Goal: Task Accomplishment & Management: Complete application form

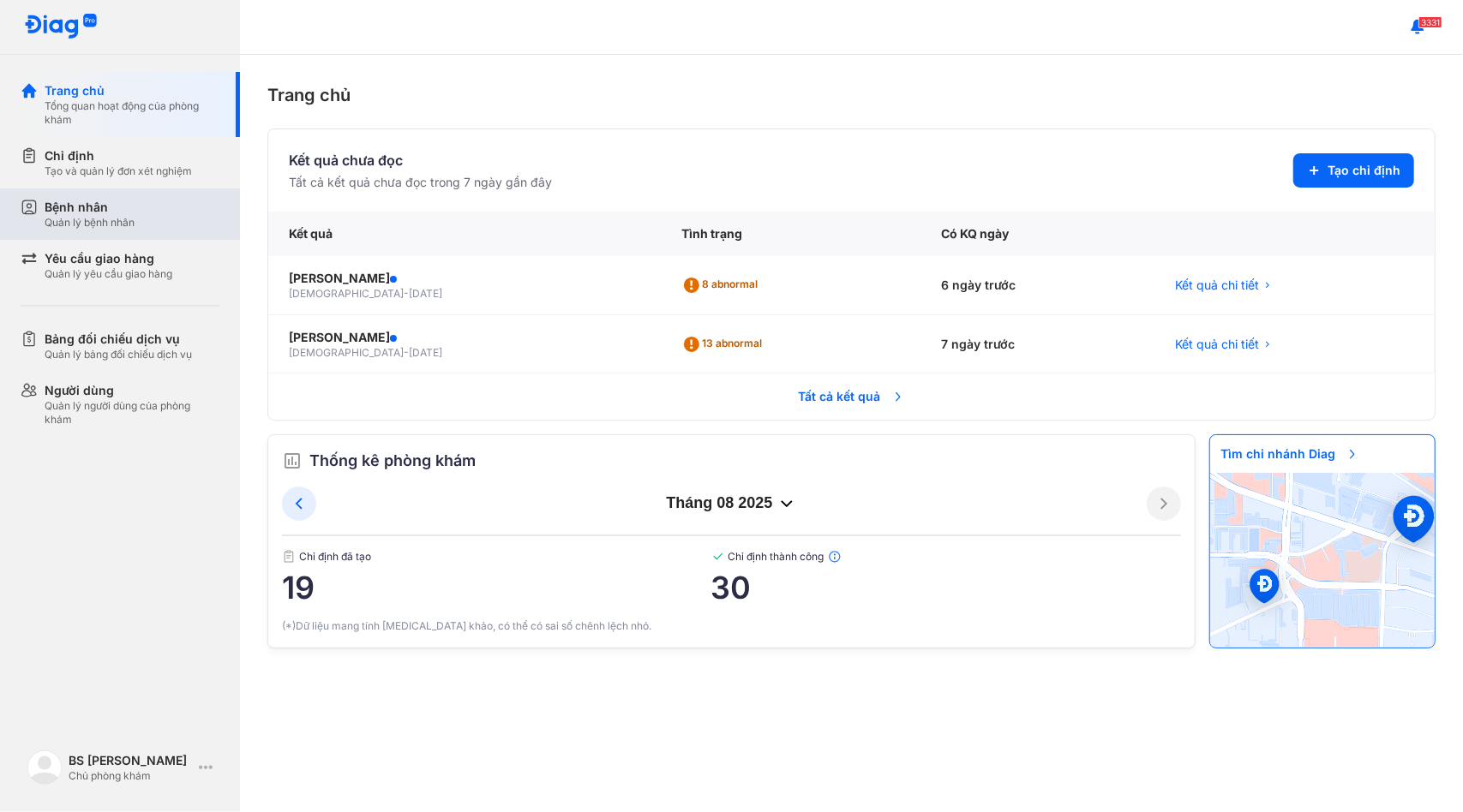
click at [151, 228] on div "Bệnh nhân Quản lý bệnh nhân" at bounding box center [132, 214] width 175 height 31
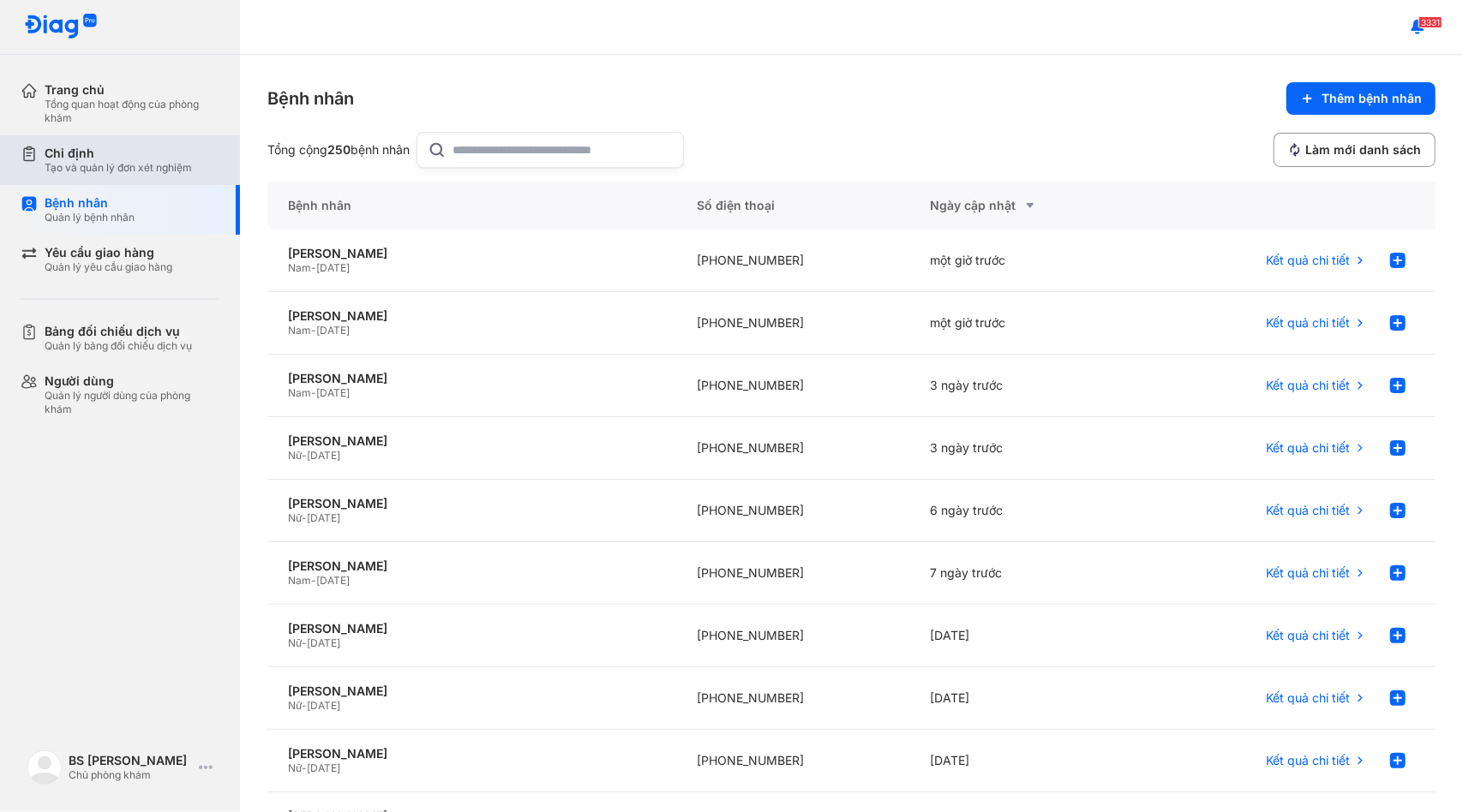
click at [140, 162] on div "Tạo và quản lý đơn xét nghiệm" at bounding box center [118, 168] width 147 height 14
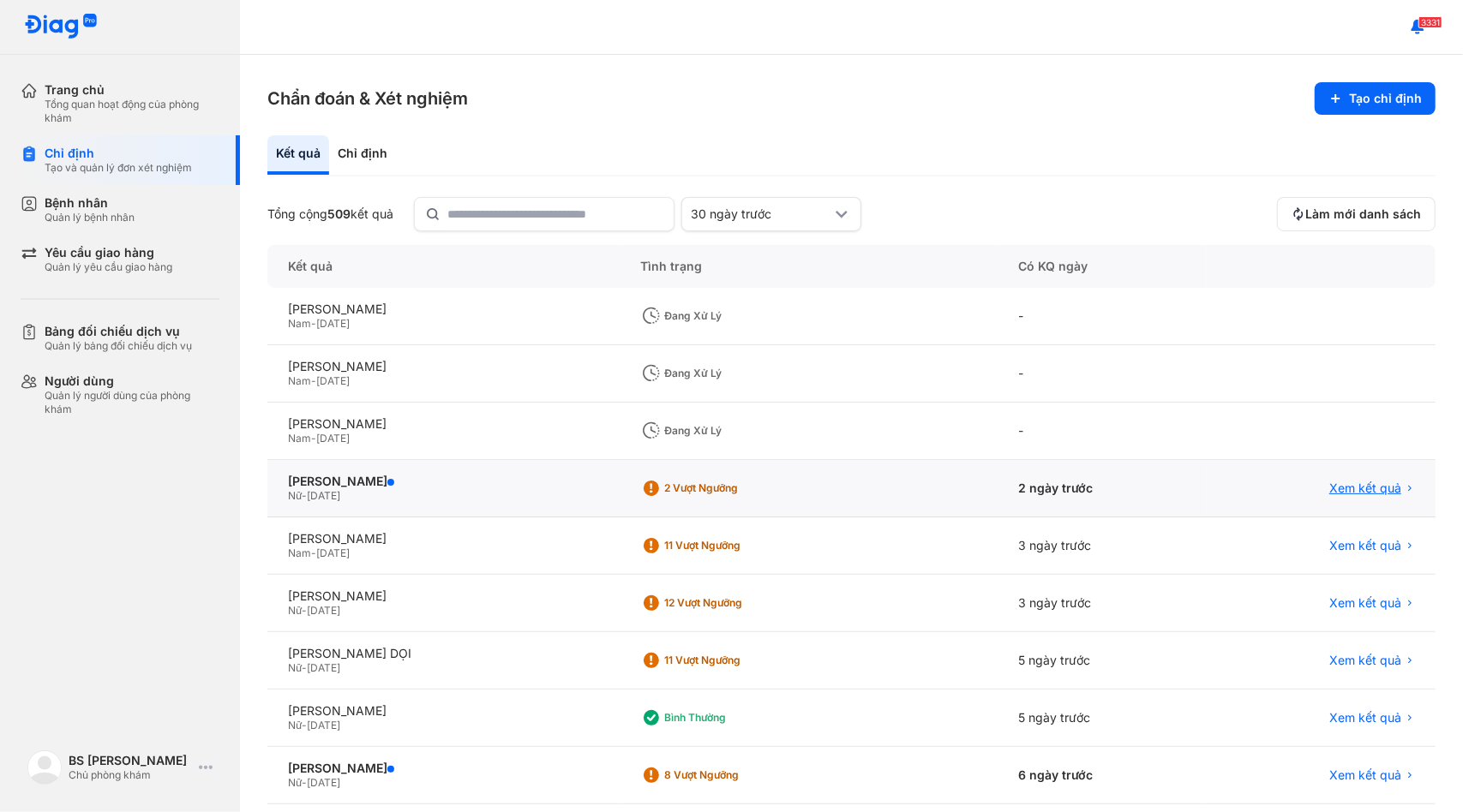
click at [1335, 490] on span "Xem kết quả" at bounding box center [1365, 488] width 72 height 16
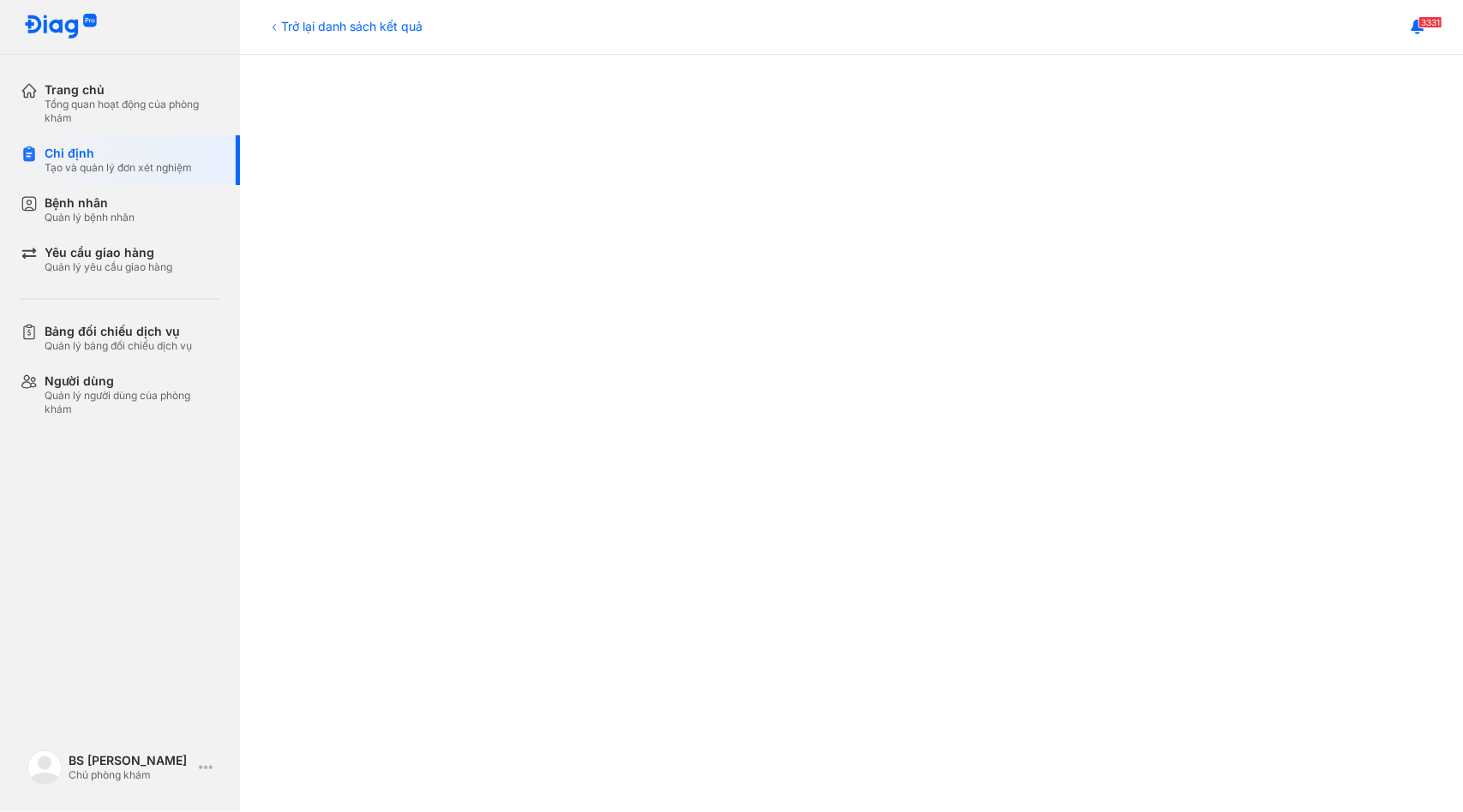
scroll to position [261, 0]
click at [149, 207] on div "Bệnh nhân Quản lý bệnh nhân" at bounding box center [132, 210] width 175 height 29
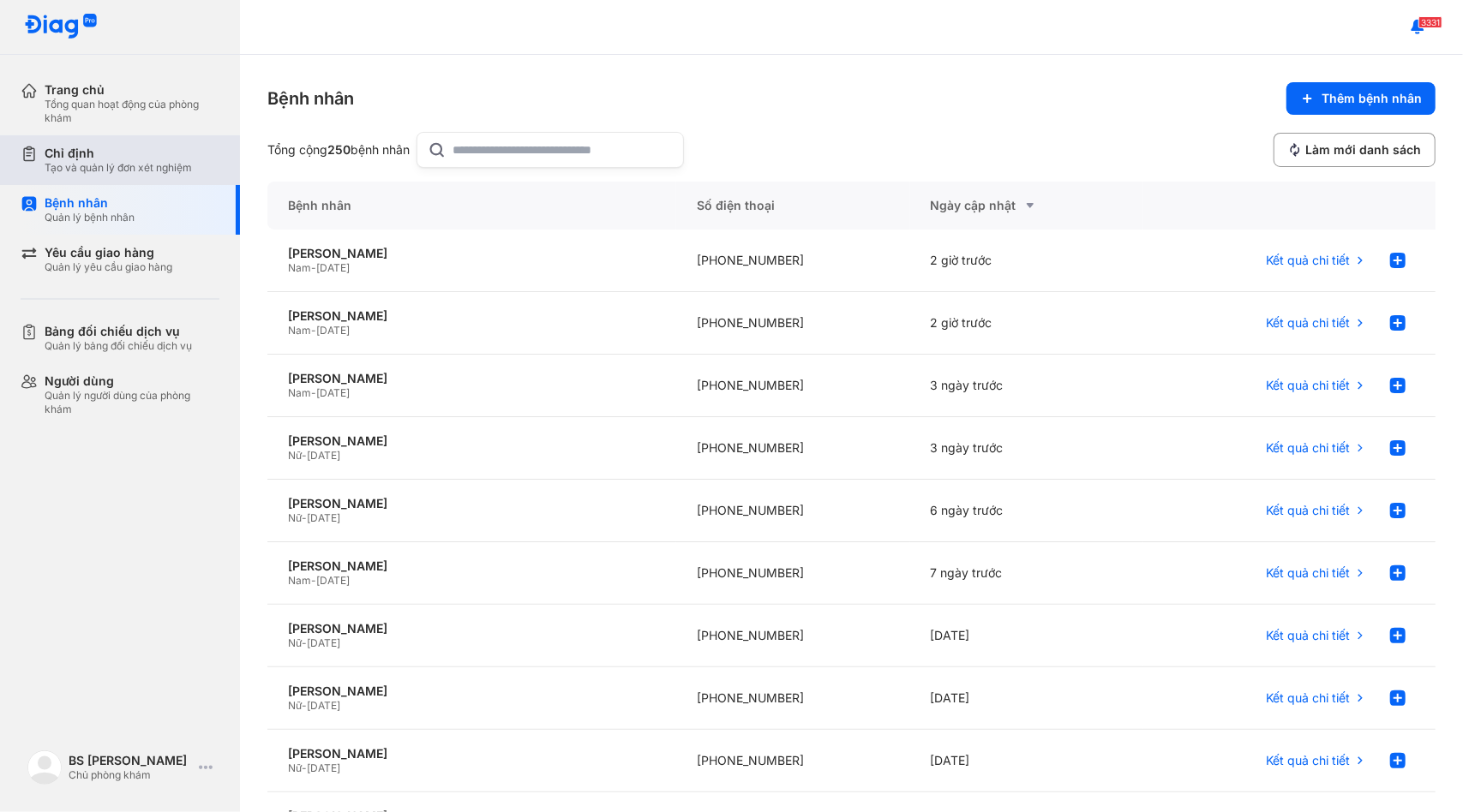
click at [154, 159] on div "Chỉ định" at bounding box center [118, 153] width 147 height 16
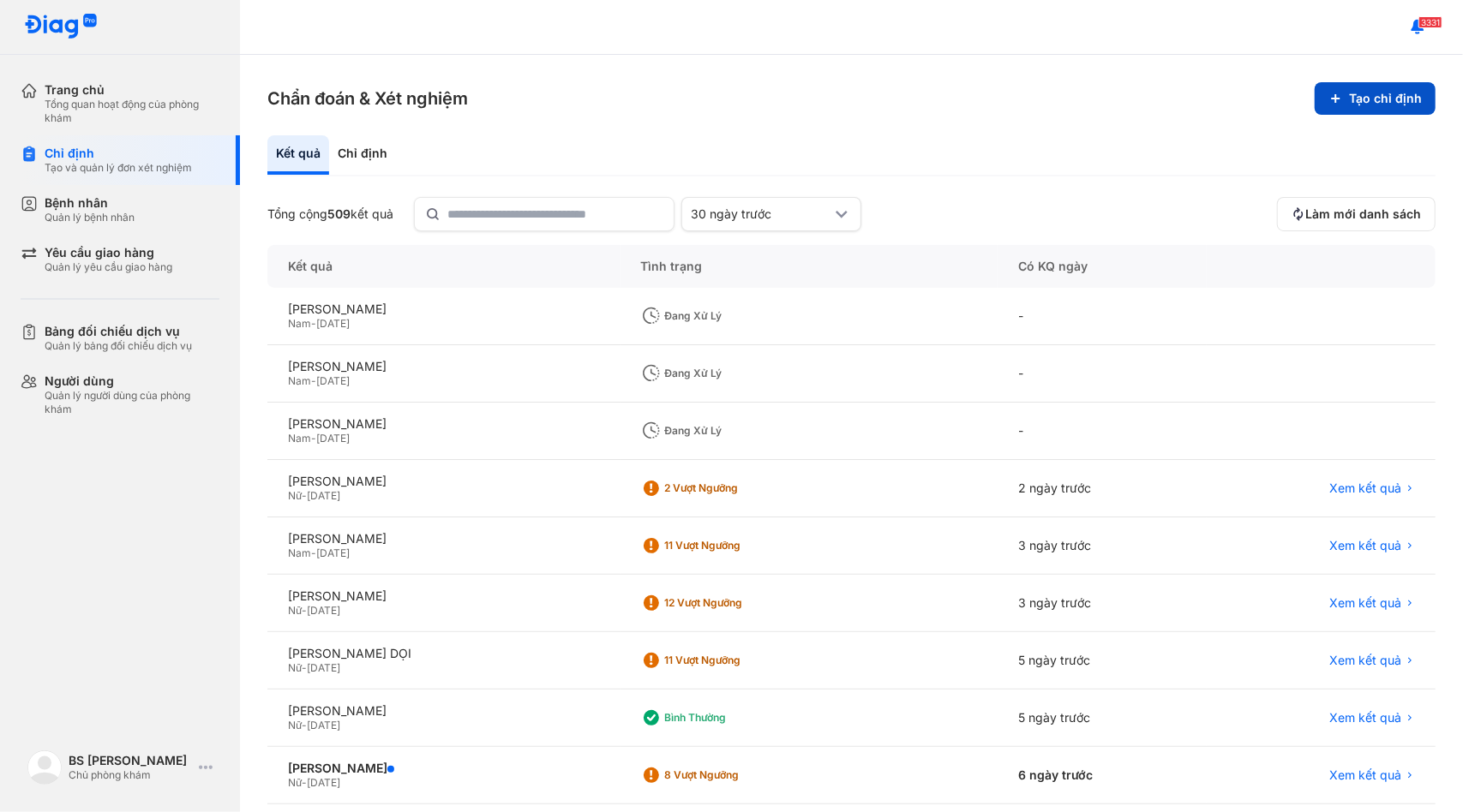
click at [1368, 96] on button "Tạo chỉ định" at bounding box center [1375, 97] width 121 height 32
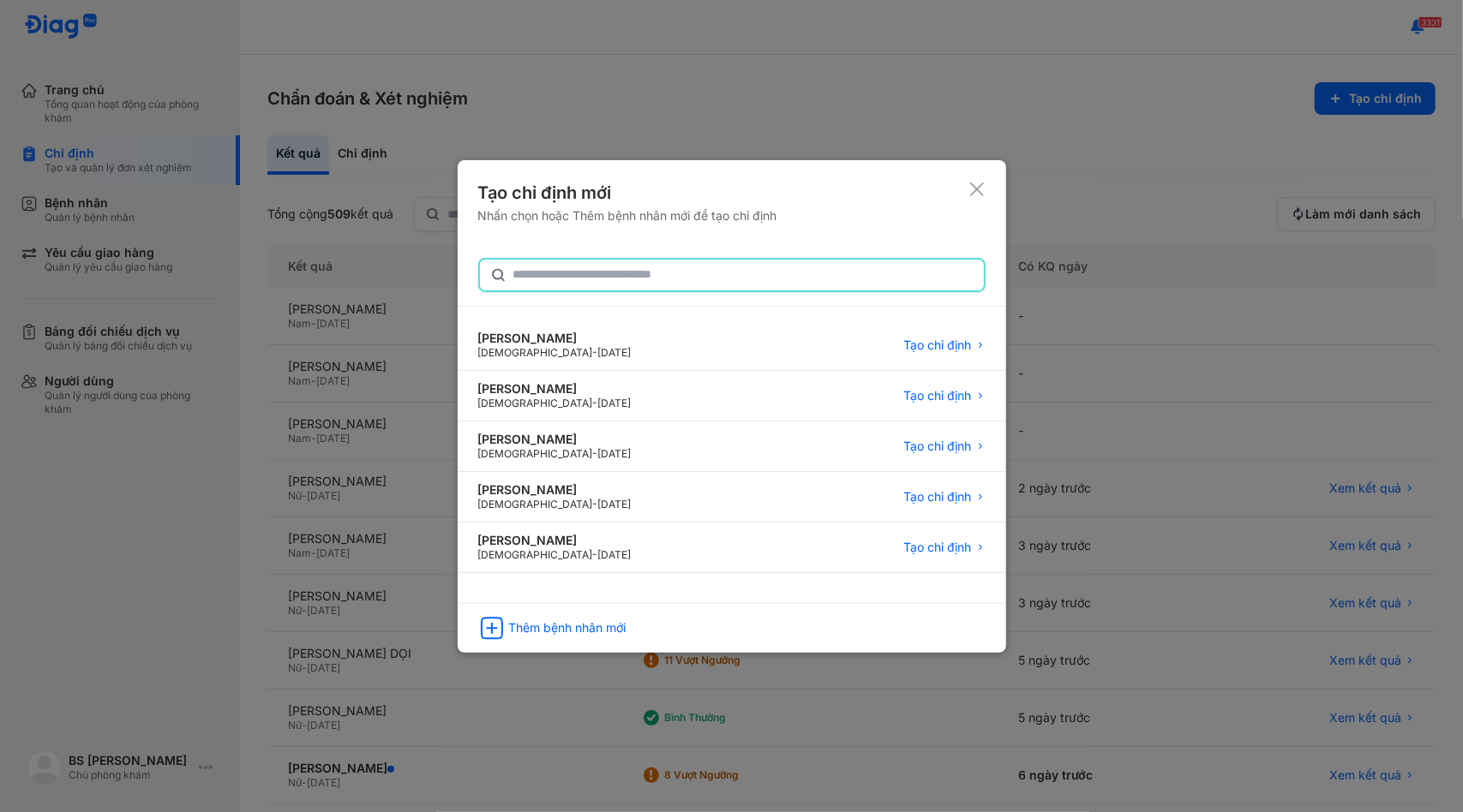
click at [727, 284] on input "text" at bounding box center [743, 275] width 460 height 31
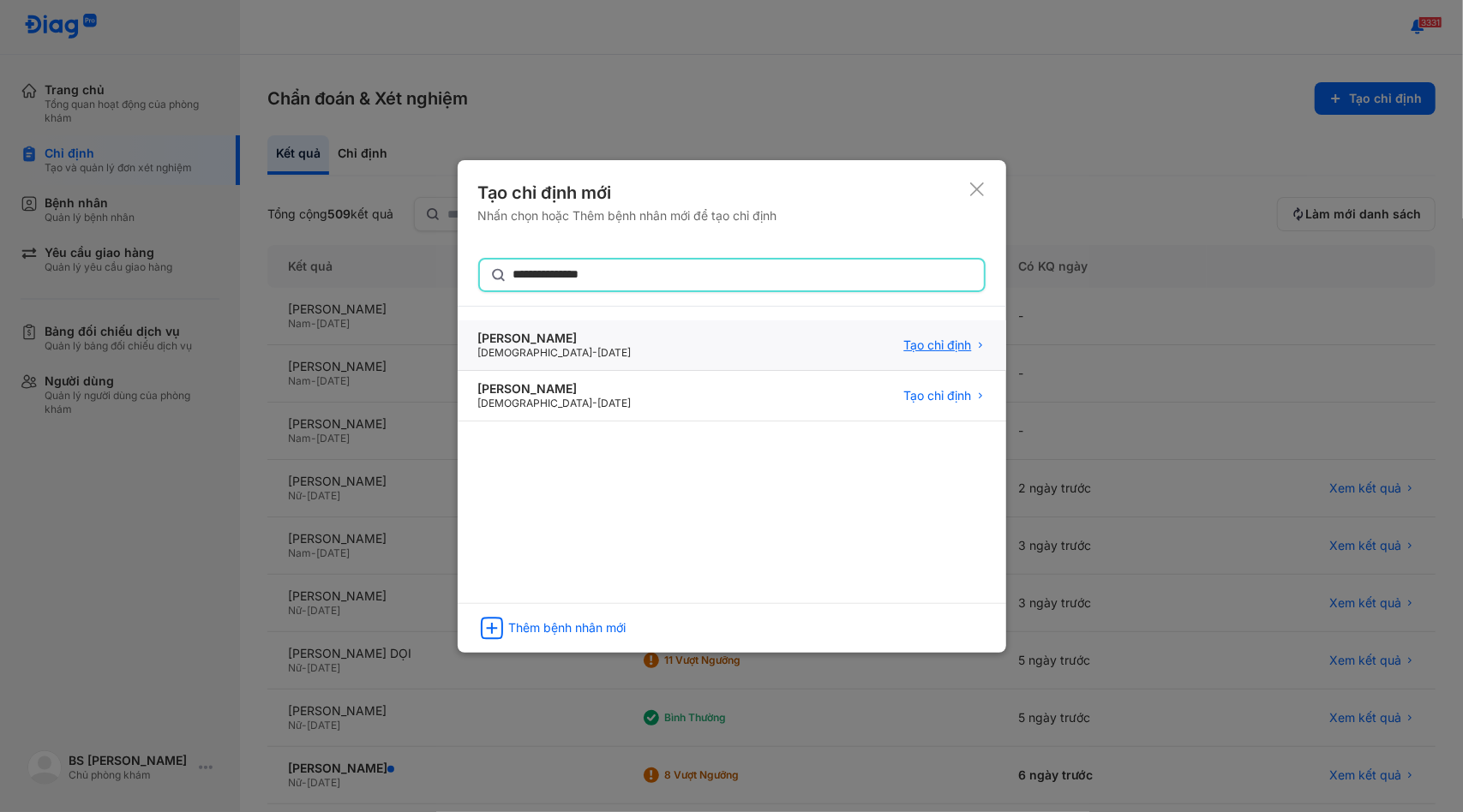
type input "**********"
click at [937, 345] on span "Tạo chỉ định" at bounding box center [937, 345] width 67 height 16
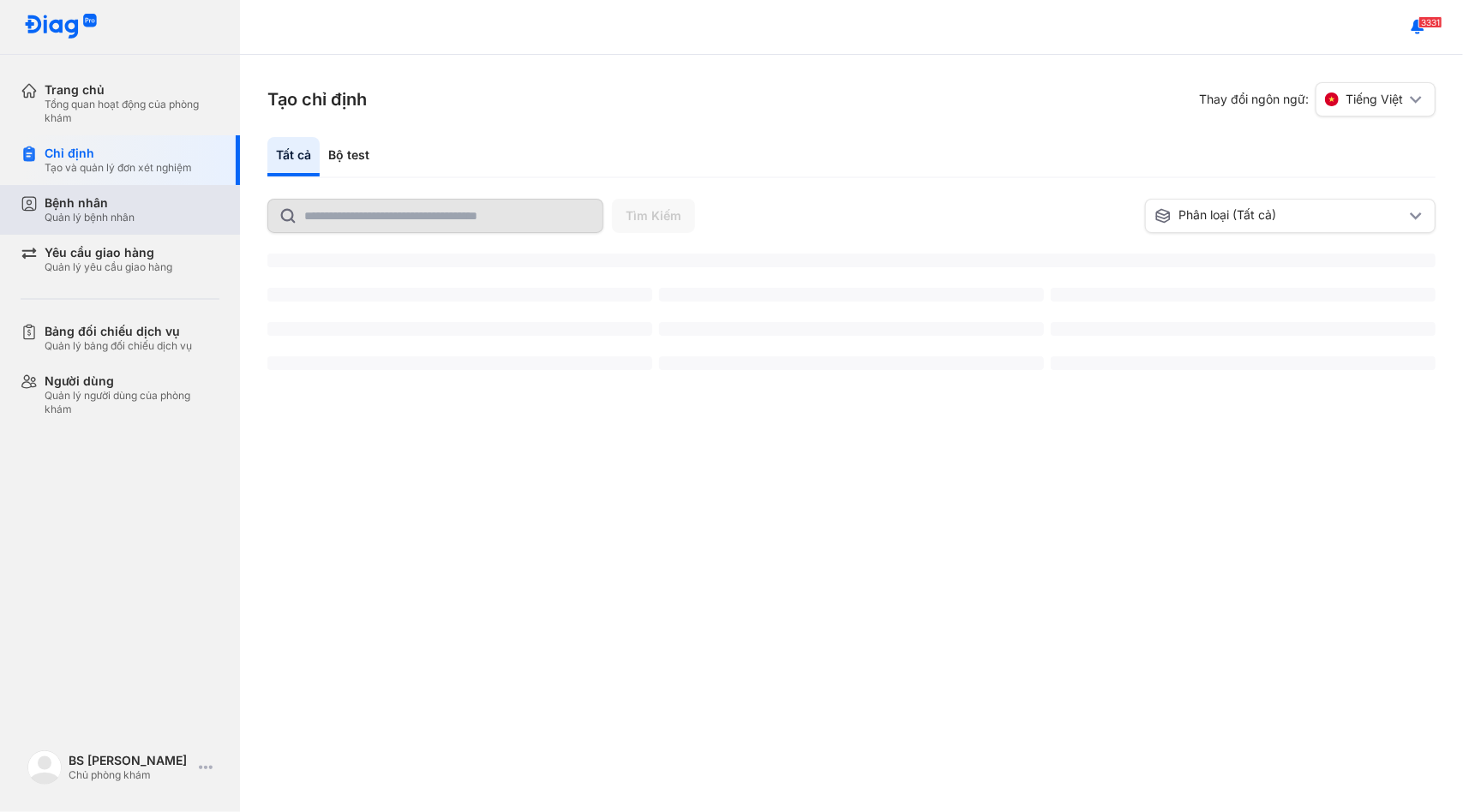
click at [361, 158] on div "Bộ test" at bounding box center [349, 157] width 59 height 39
click at [353, 155] on div "Bộ test" at bounding box center [349, 157] width 59 height 39
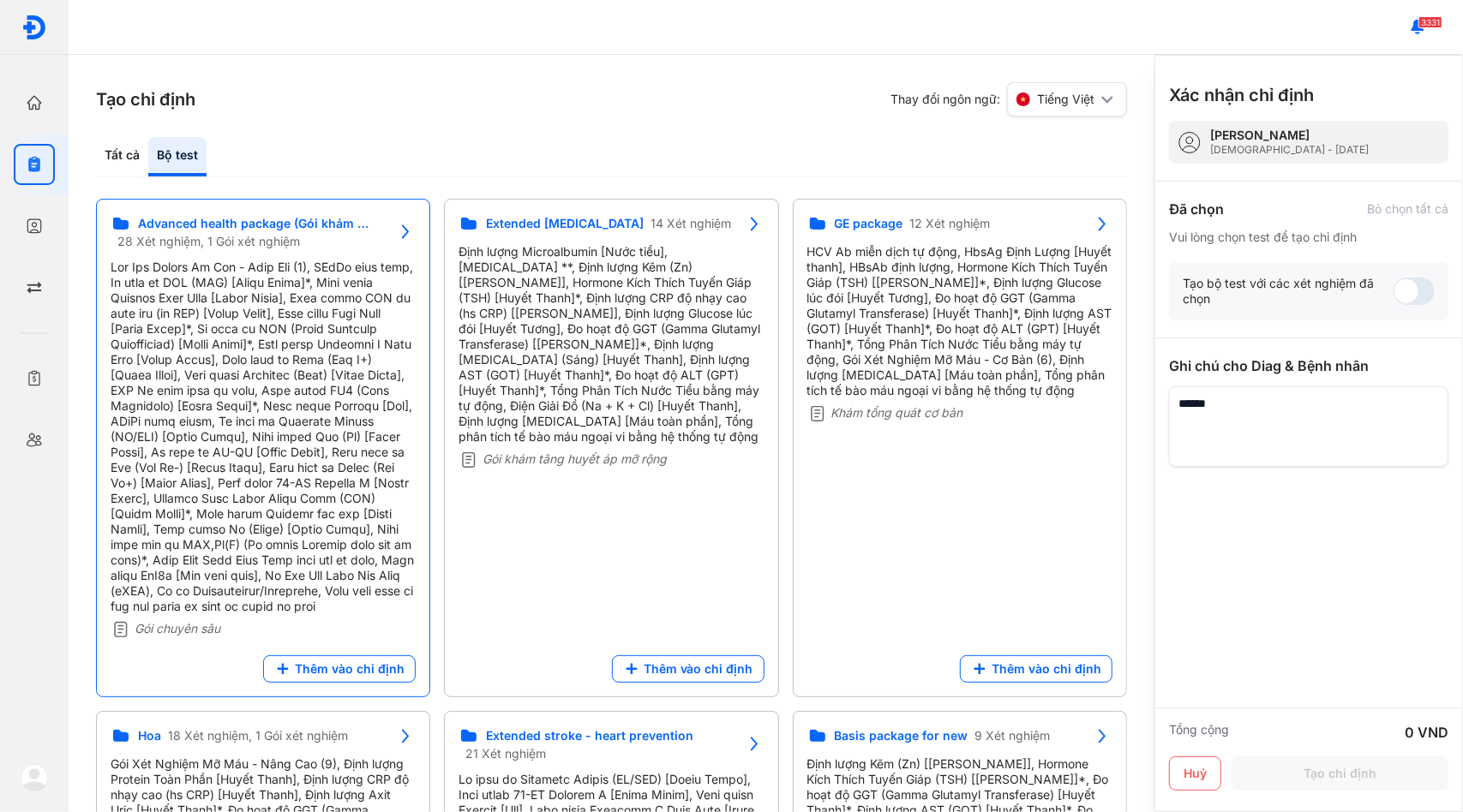
click at [793, 207] on div "Advanced health package (Gói khám chuyên sâu) 28 Xét nghiệm, 1 Gói xét nghiệm G…" at bounding box center [960, 447] width 335 height 498
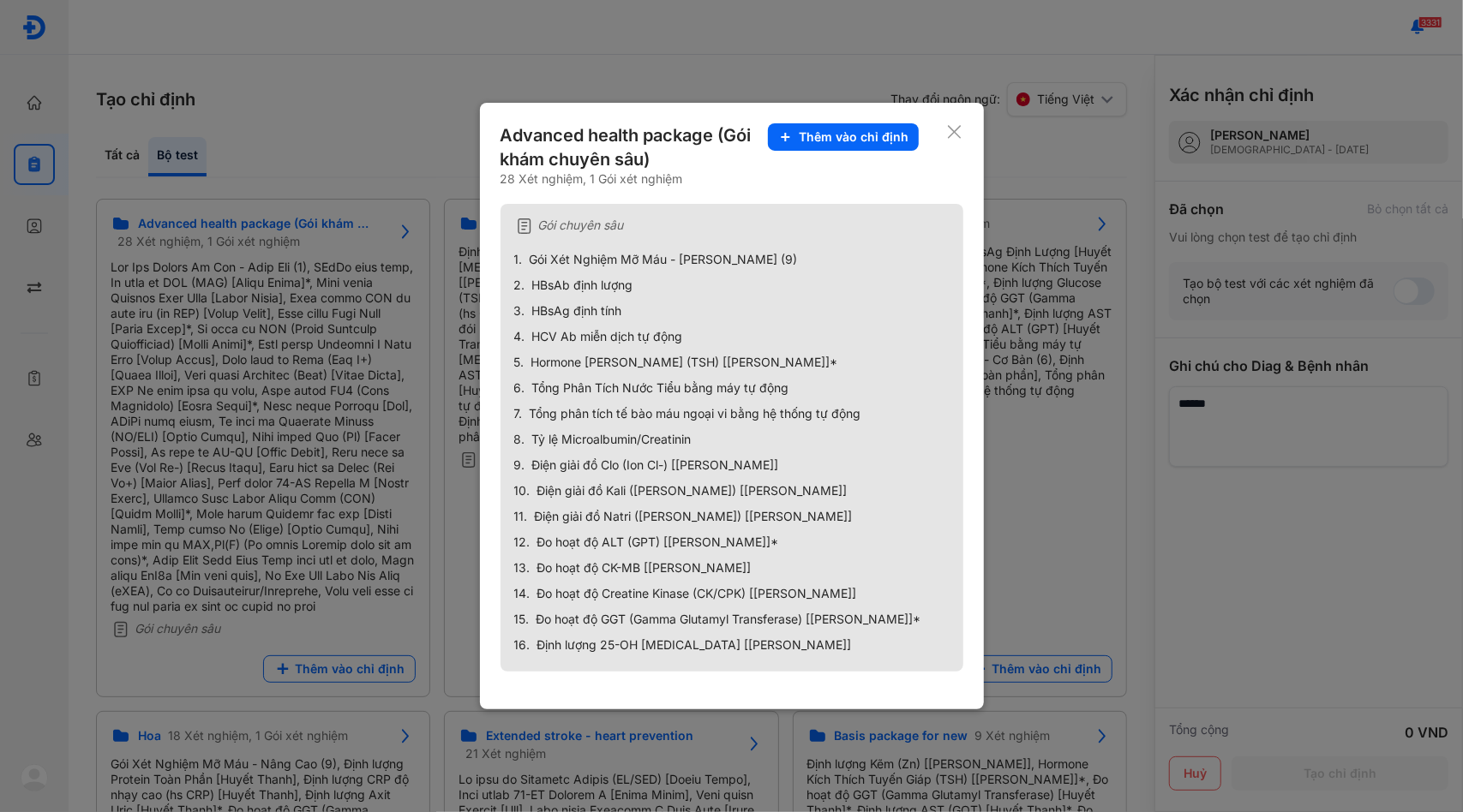
click at [966, 135] on div "Advanced health package (Gói khám chuyên sâu) 28 Xét nghiệm, 1 Gói xét nghiệm T…" at bounding box center [732, 406] width 504 height 606
click at [965, 135] on div "Advanced health package (Gói khám chuyên sâu) 28 Xét nghiệm, 1 Gói xét nghiệm T…" at bounding box center [732, 406] width 504 height 606
click at [953, 139] on icon at bounding box center [954, 133] width 17 height 18
